Goal: Task Accomplishment & Management: Complete application form

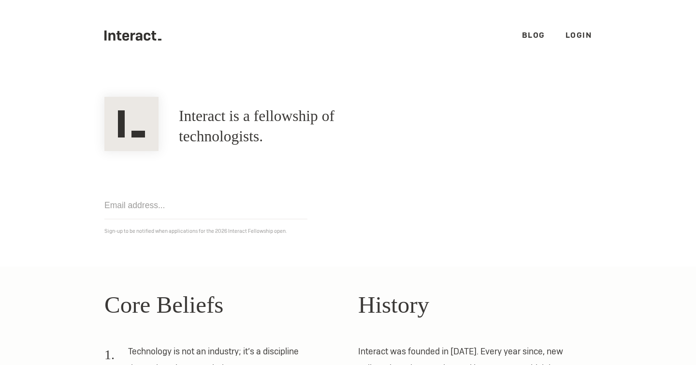
click at [139, 32] on icon at bounding box center [139, 36] width 7 height 8
click at [193, 287] on h2 "Core Beliefs" at bounding box center [221, 305] width 234 height 36
click at [532, 38] on link "Blog" at bounding box center [533, 35] width 23 height 10
click at [138, 100] on img at bounding box center [131, 124] width 54 height 54
click at [145, 39] on icon at bounding box center [147, 36] width 7 height 8
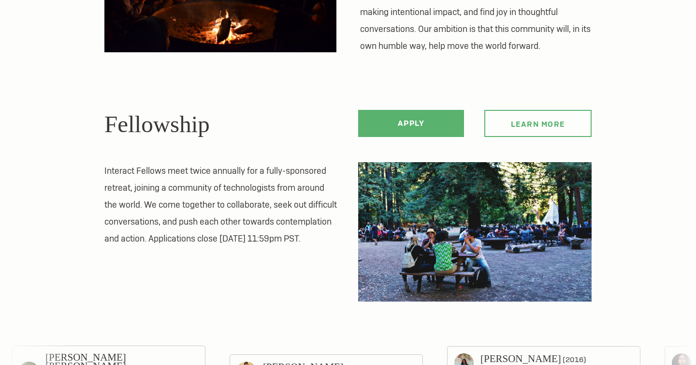
scroll to position [249, 0]
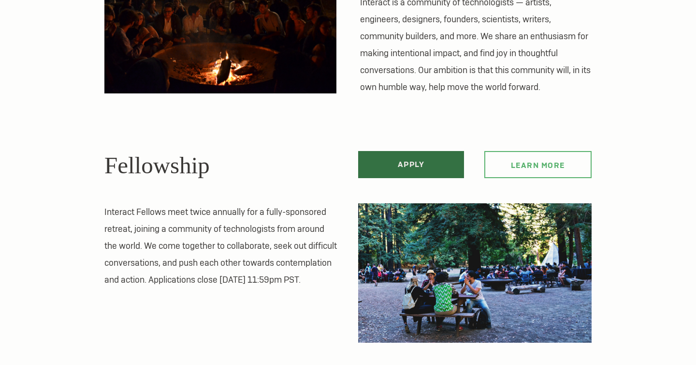
click at [437, 168] on link "Apply" at bounding box center [411, 164] width 106 height 27
